Goal: Find specific page/section: Find specific page/section

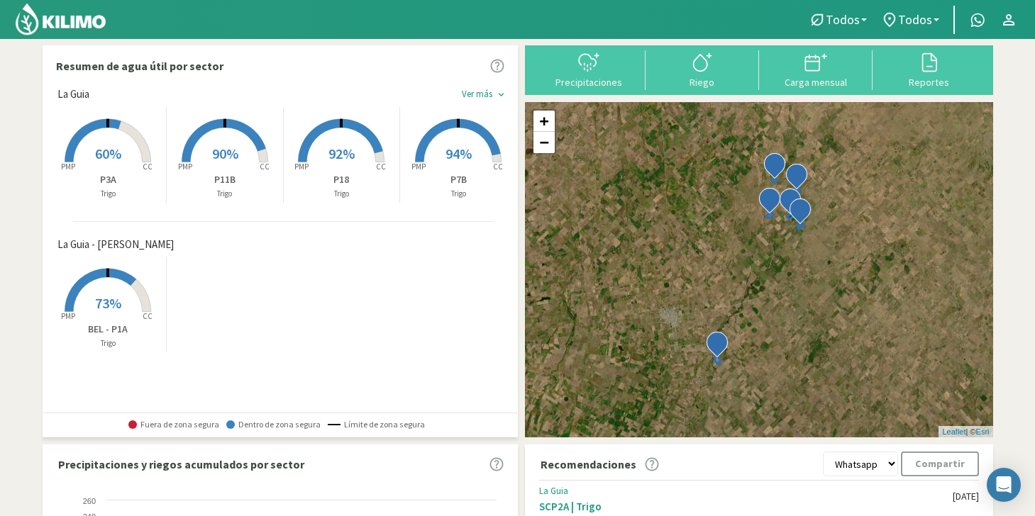
click at [96, 148] on span "60%" at bounding box center [108, 154] width 26 height 18
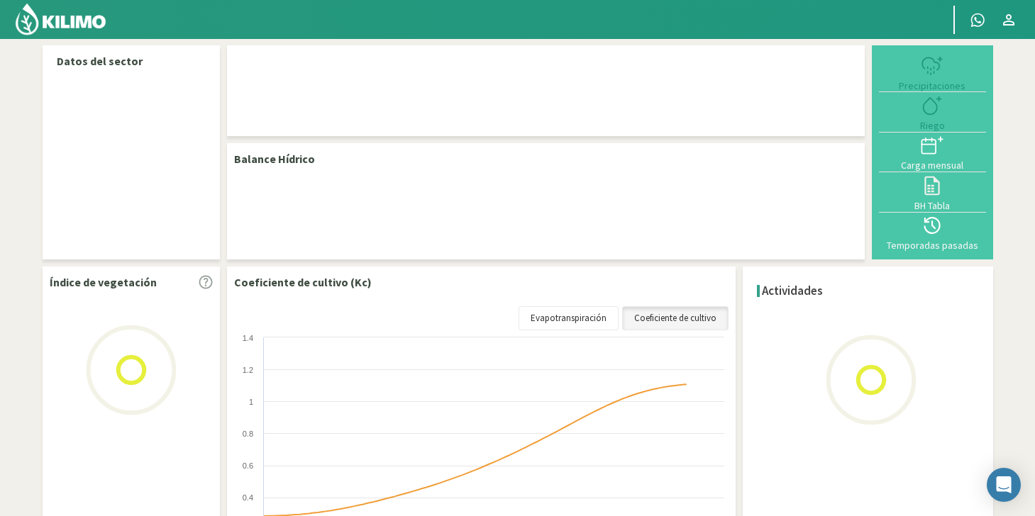
select select "2: Object"
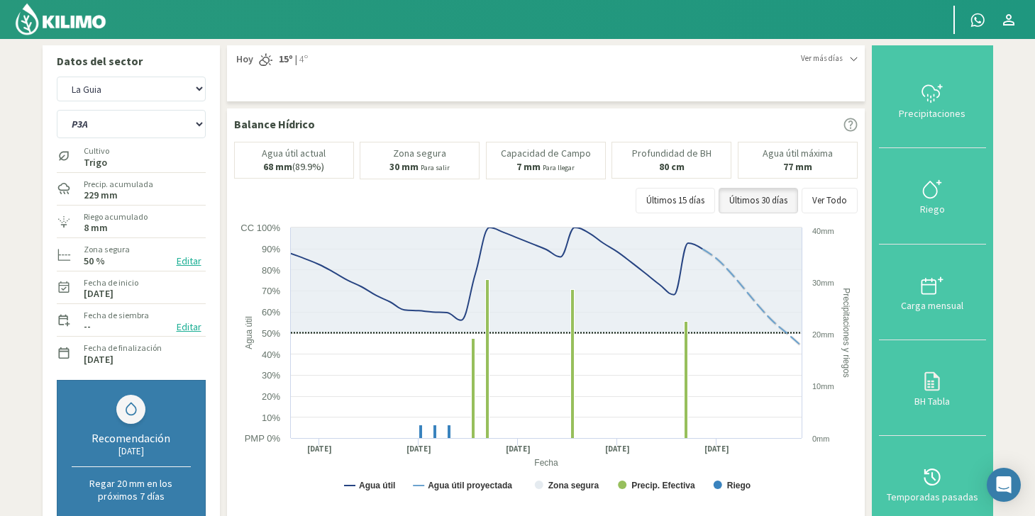
click at [85, 27] on img at bounding box center [60, 19] width 93 height 34
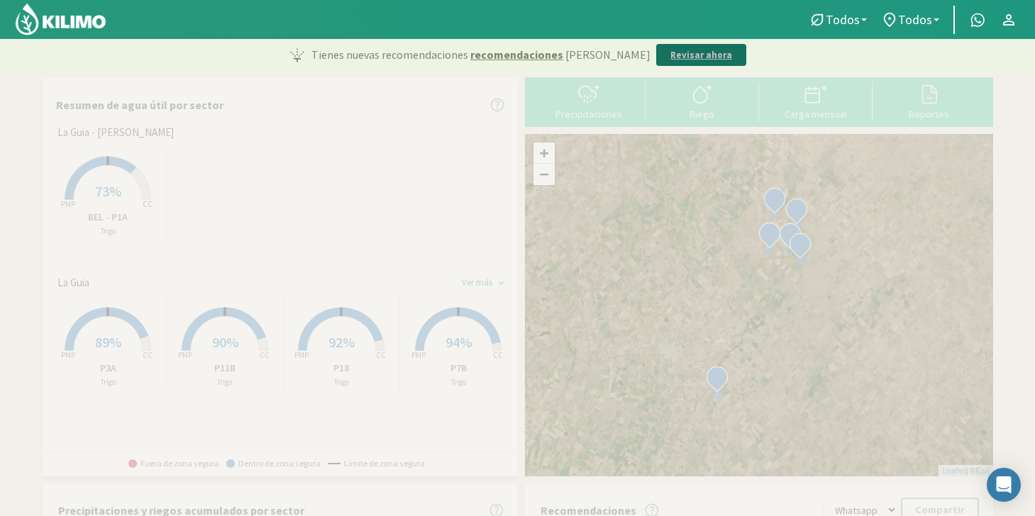
click at [672, 60] on p "Revisar ahora" at bounding box center [701, 55] width 62 height 14
